Goal: Navigation & Orientation: Find specific page/section

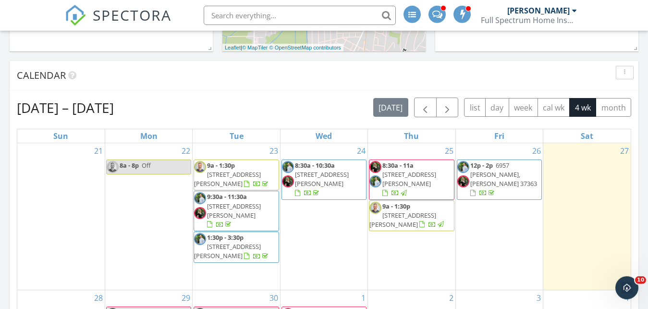
scroll to position [392, 0]
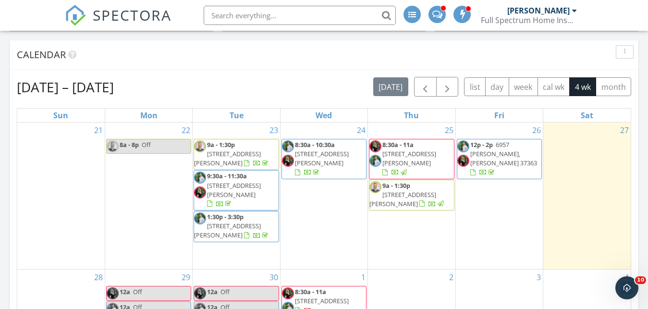
click at [233, 149] on span "9a - 1:30p 8929 Wings Way, Soddy-Daisy 37343" at bounding box center [236, 154] width 84 height 28
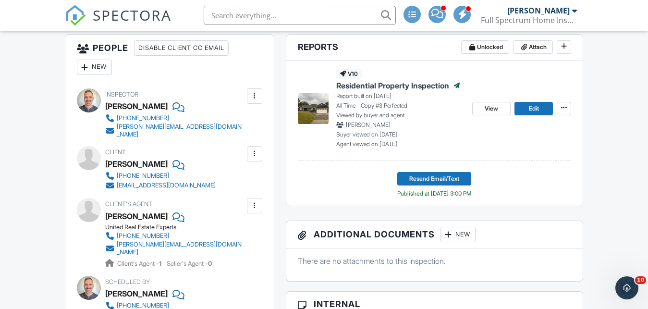
scroll to position [245, 0]
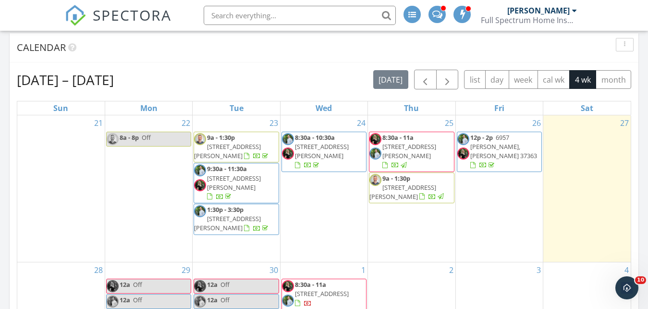
scroll to position [448, 0]
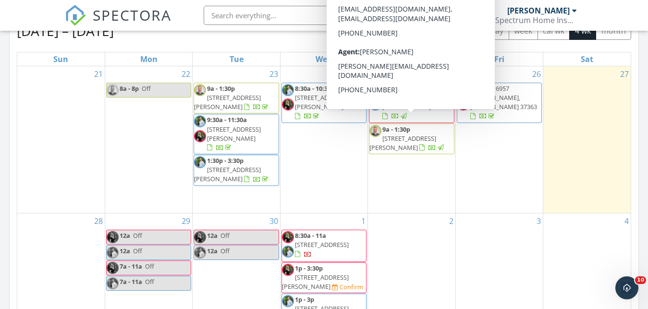
click at [406, 134] on span "222 Jarnigan Ave, Chattanooga 37405" at bounding box center [402, 143] width 67 height 18
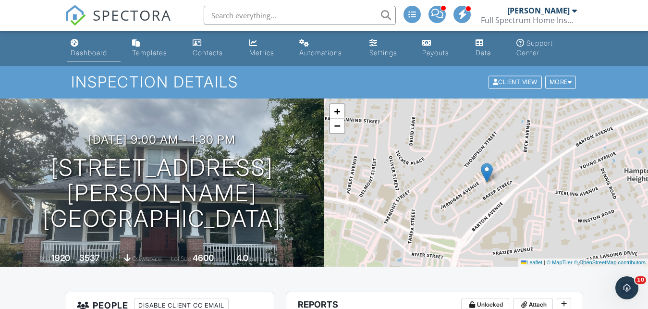
click at [86, 49] on div "Dashboard" at bounding box center [89, 52] width 36 height 8
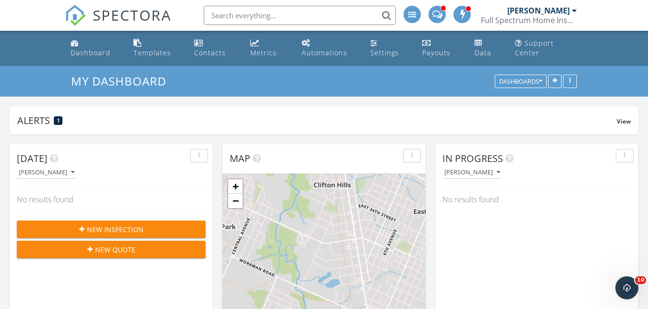
click at [555, 12] on div "[PERSON_NAME]" at bounding box center [538, 11] width 62 height 10
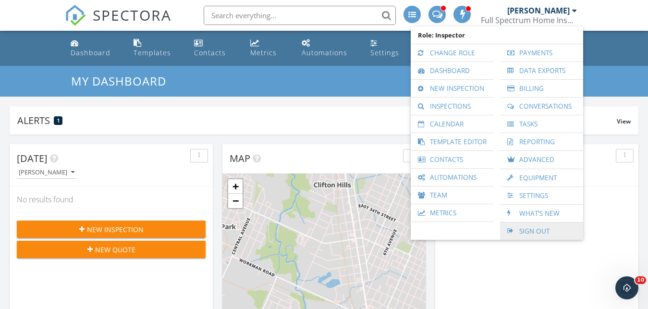
click at [535, 230] on link "Sign Out" at bounding box center [541, 230] width 73 height 17
